Goal: Task Accomplishment & Management: Manage account settings

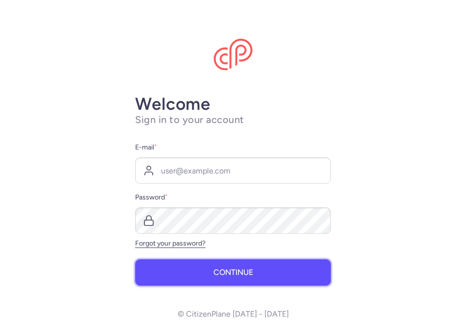
click at [253, 275] on button "Continue" at bounding box center [233, 272] width 196 height 26
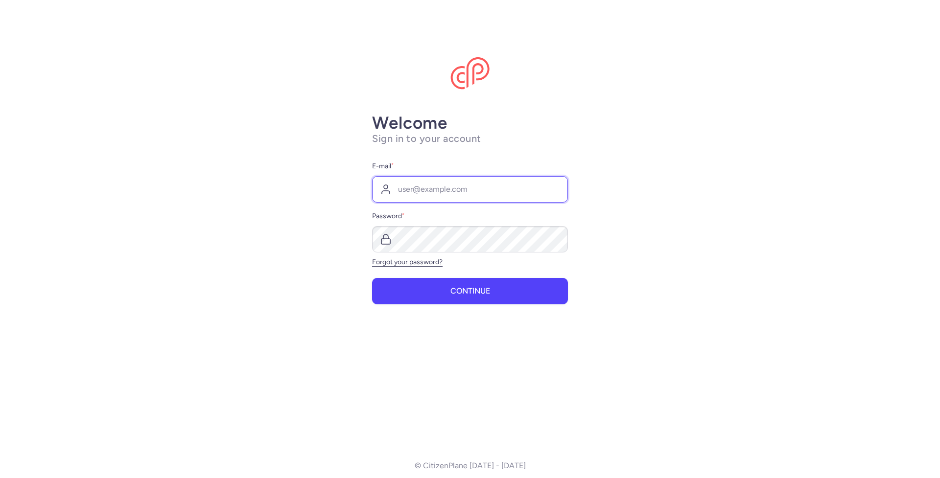
click at [399, 191] on input "E-mail *" at bounding box center [470, 189] width 196 height 26
type input "n"
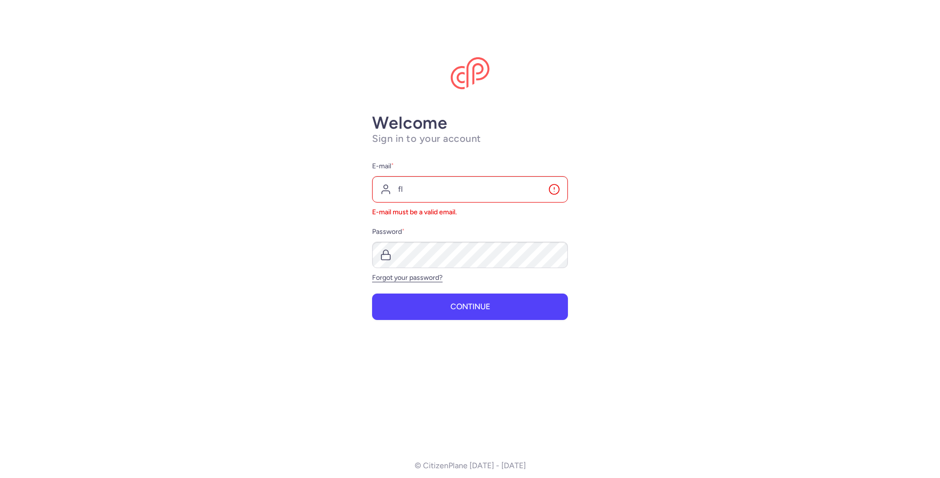
click at [818, 229] on main "Welcome Sign in to your account E-mail * fl e-mail must be a valid email. Passw…" at bounding box center [470, 239] width 940 height 478
click at [413, 191] on input "fl" at bounding box center [470, 189] width 196 height 26
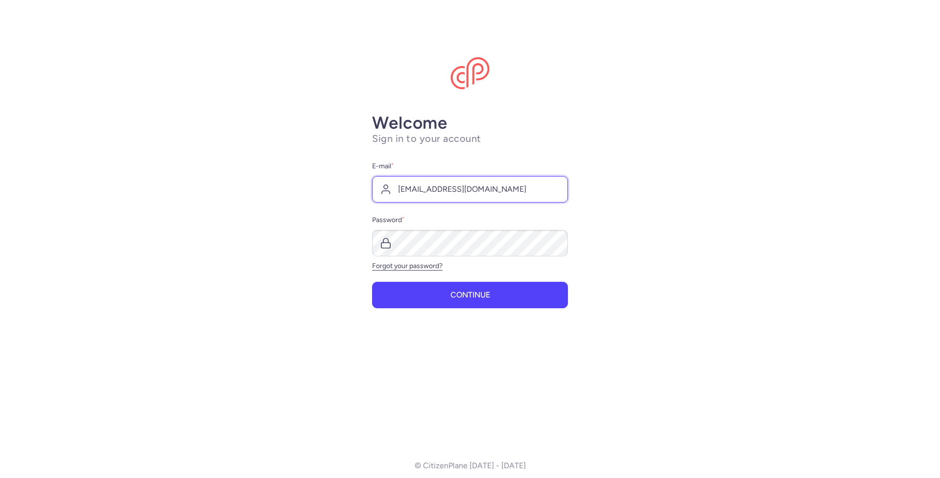
type input "flghts@sunvil.co.uk"
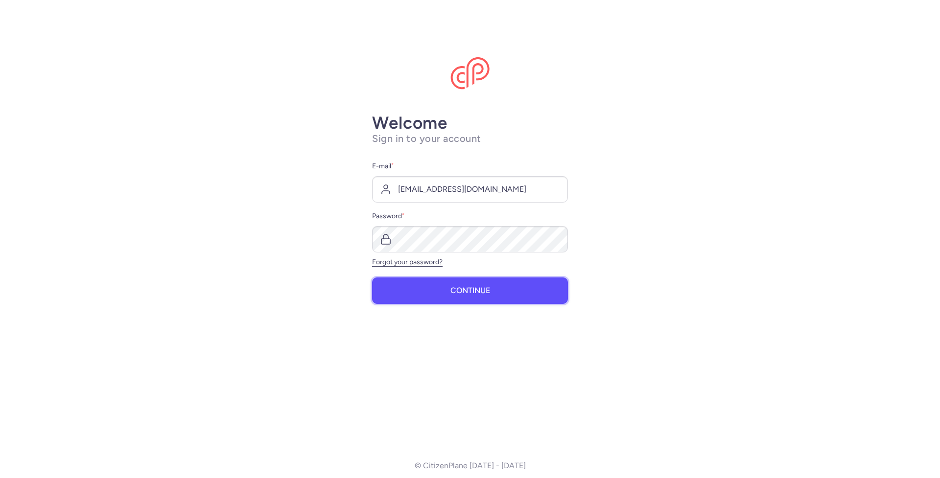
click at [463, 291] on span "Continue" at bounding box center [470, 290] width 40 height 9
click at [464, 291] on span "Continue" at bounding box center [470, 290] width 40 height 9
click at [470, 188] on input "flghts@sunvil.co.uk" at bounding box center [470, 189] width 196 height 26
drag, startPoint x: 470, startPoint y: 188, endPoint x: 373, endPoint y: 190, distance: 97.0
click at [373, 190] on input "flghts@sunvil.co.uk" at bounding box center [470, 189] width 196 height 26
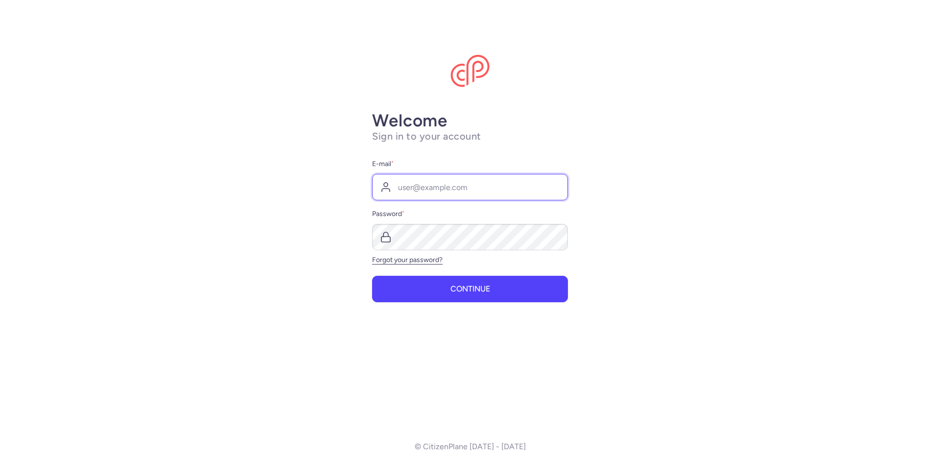
click at [415, 185] on input "E-mail *" at bounding box center [470, 187] width 196 height 26
type input "[EMAIL_ADDRESS][DOMAIN_NAME]"
click at [414, 261] on link "Forgot your password?" at bounding box center [407, 260] width 70 height 8
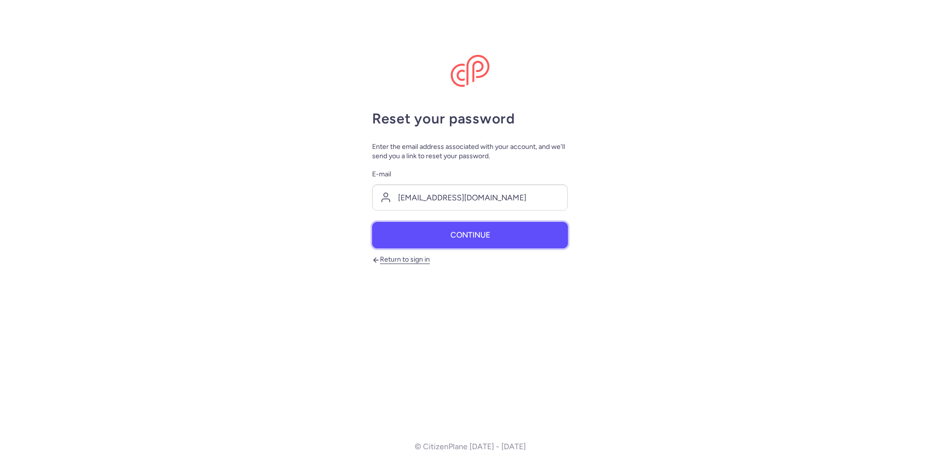
click at [458, 233] on span "Continue" at bounding box center [470, 235] width 40 height 9
